Goal: Task Accomplishment & Management: Manage account settings

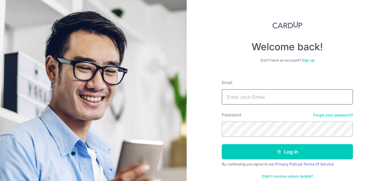
type input "[PERSON_NAME][EMAIL_ADDRESS][DOMAIN_NAME]"
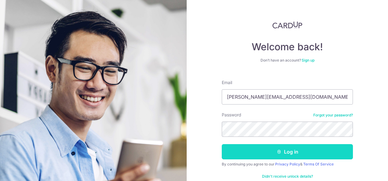
click at [271, 149] on button "Log in" at bounding box center [287, 151] width 131 height 15
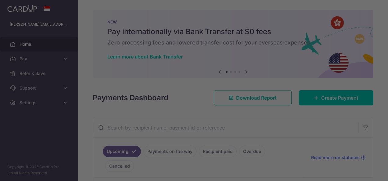
click at [388, 26] on div at bounding box center [196, 91] width 392 height 183
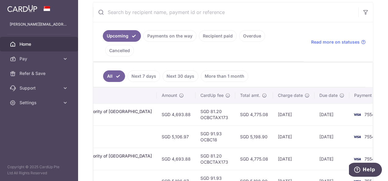
scroll to position [116, 0]
